Goal: Task Accomplishment & Management: Use online tool/utility

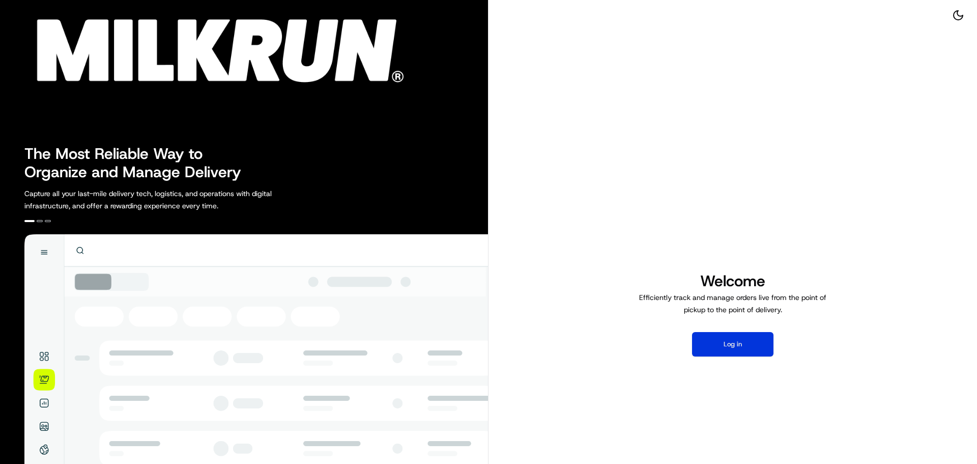
click at [735, 343] on button "Log in" at bounding box center [732, 344] width 81 height 24
